Goal: Task Accomplishment & Management: Manage account settings

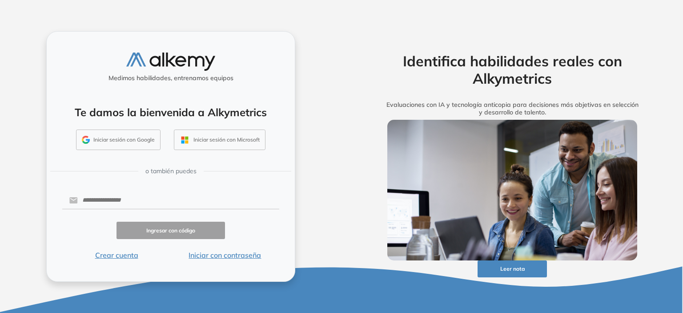
click at [119, 141] on button "Iniciar sesión con Google" at bounding box center [118, 139] width 85 height 20
